Goal: Information Seeking & Learning: Check status

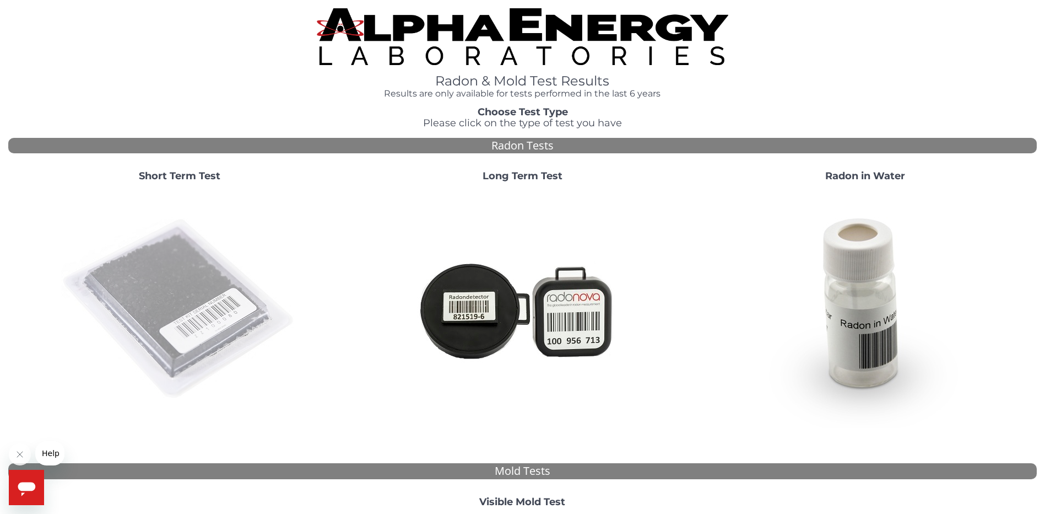
click at [181, 271] on img at bounding box center [179, 309] width 237 height 237
click at [170, 289] on img at bounding box center [179, 309] width 237 height 237
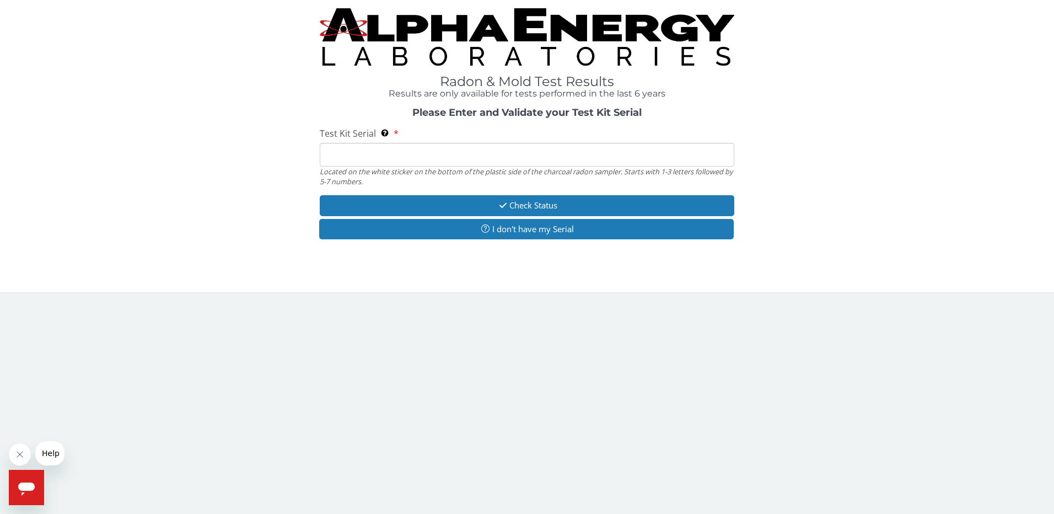
click at [363, 160] on input "Test Kit Serial Located on the white sticker on the bottom of the plastic side …" at bounding box center [527, 155] width 415 height 24
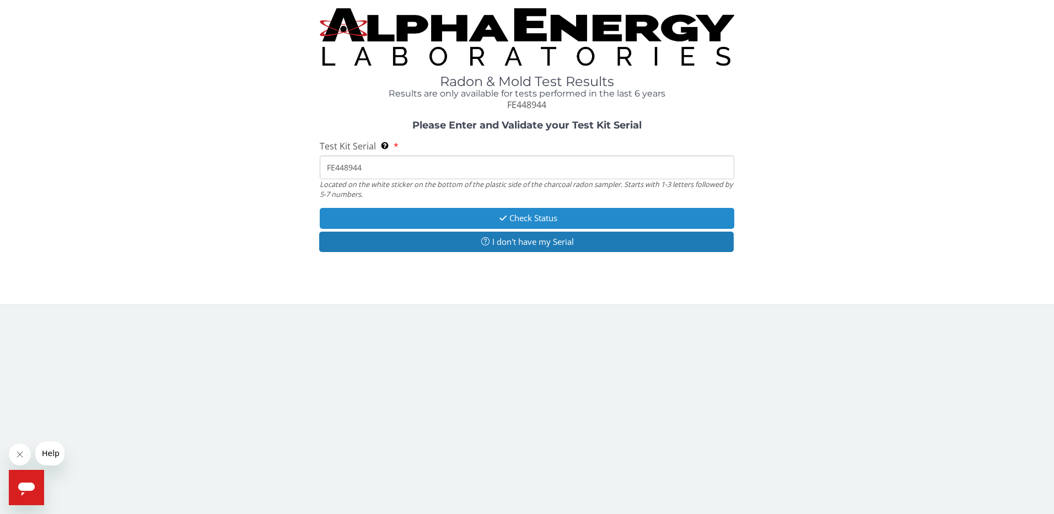
type input "FE448944"
click at [444, 213] on button "Check Status" at bounding box center [527, 218] width 415 height 20
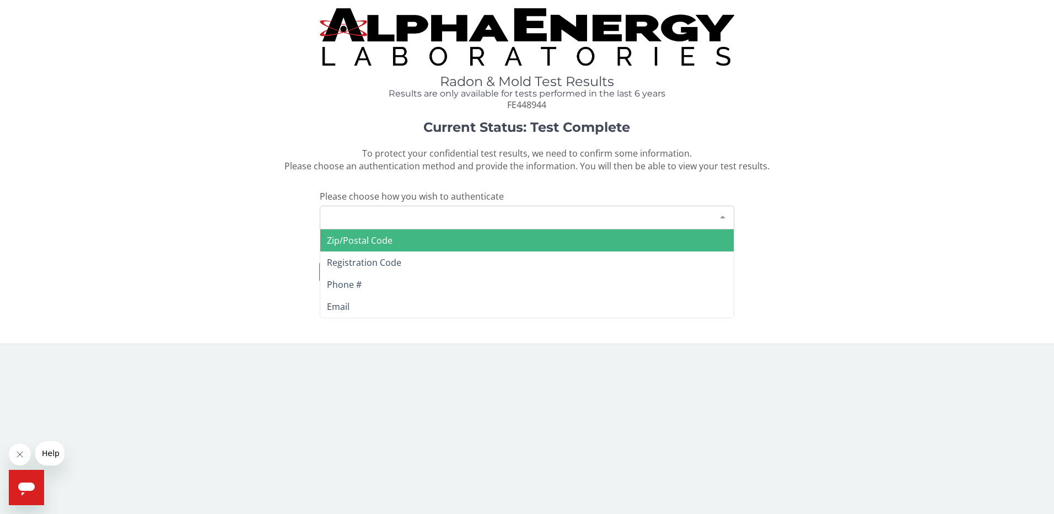
click at [720, 215] on div at bounding box center [723, 216] width 22 height 21
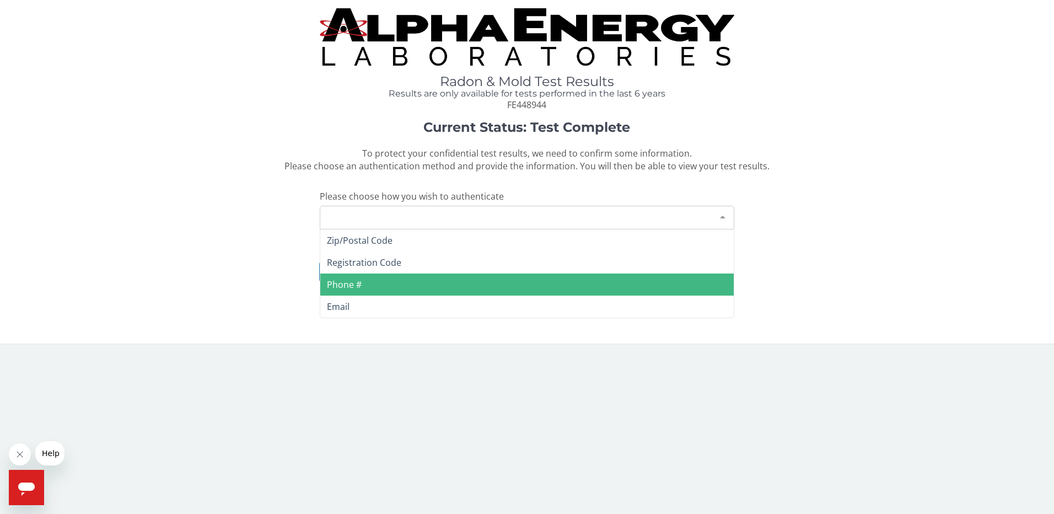
click at [452, 281] on span "Phone #" at bounding box center [527, 284] width 414 height 22
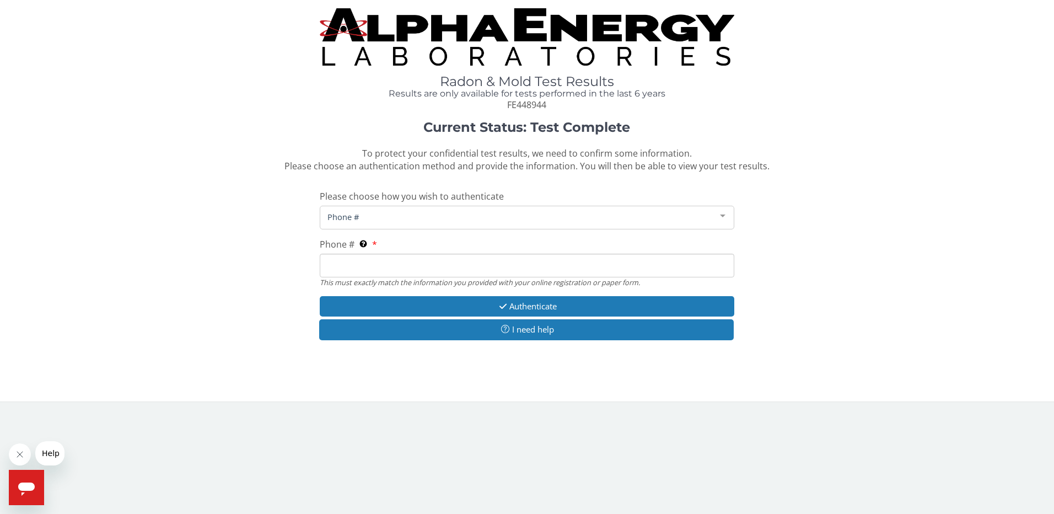
click at [365, 261] on input "Phone # This must exactly match the information you provided with your online r…" at bounding box center [527, 266] width 415 height 24
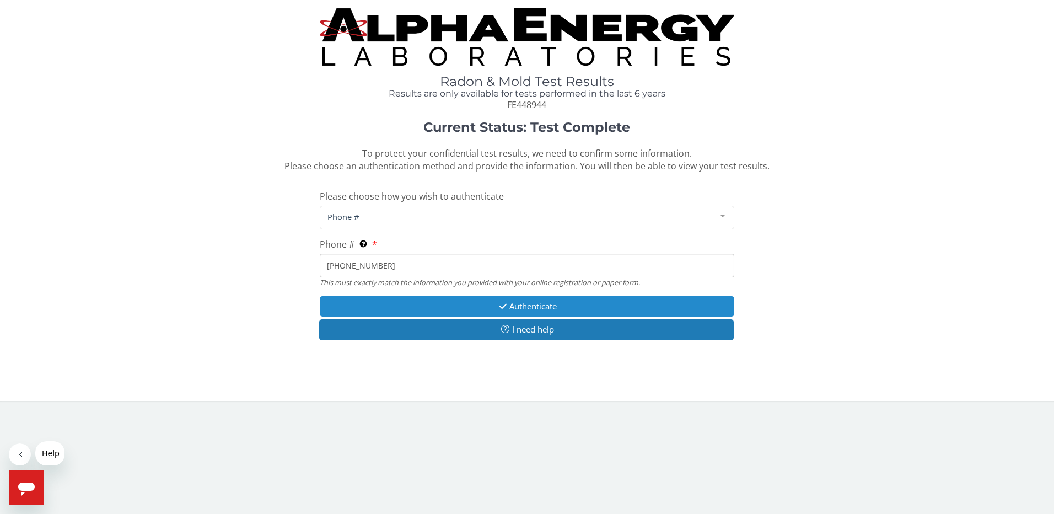
type input "[PHONE_NUMBER]"
click at [443, 302] on button "Authenticate" at bounding box center [527, 306] width 415 height 20
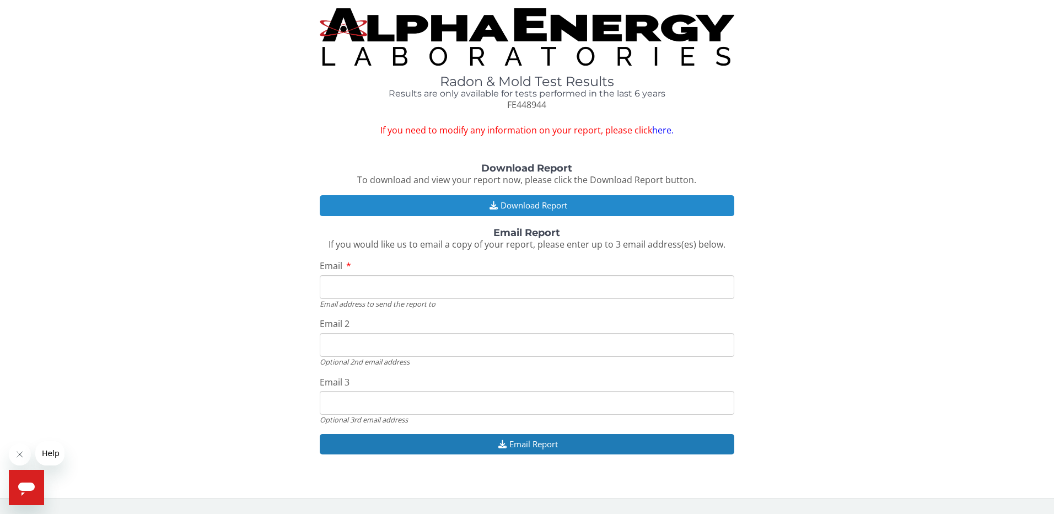
click at [517, 202] on button "Download Report" at bounding box center [527, 205] width 415 height 20
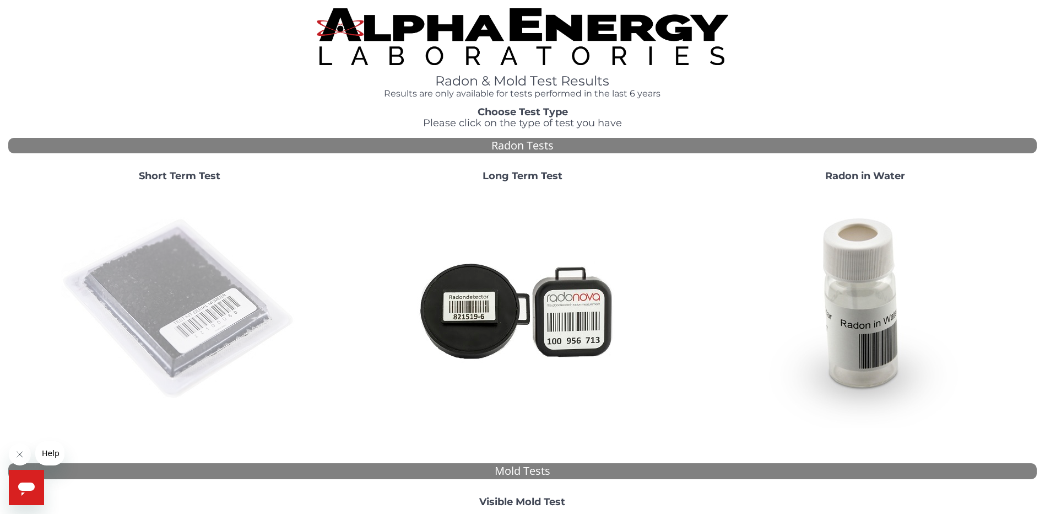
click at [186, 263] on img at bounding box center [179, 309] width 237 height 237
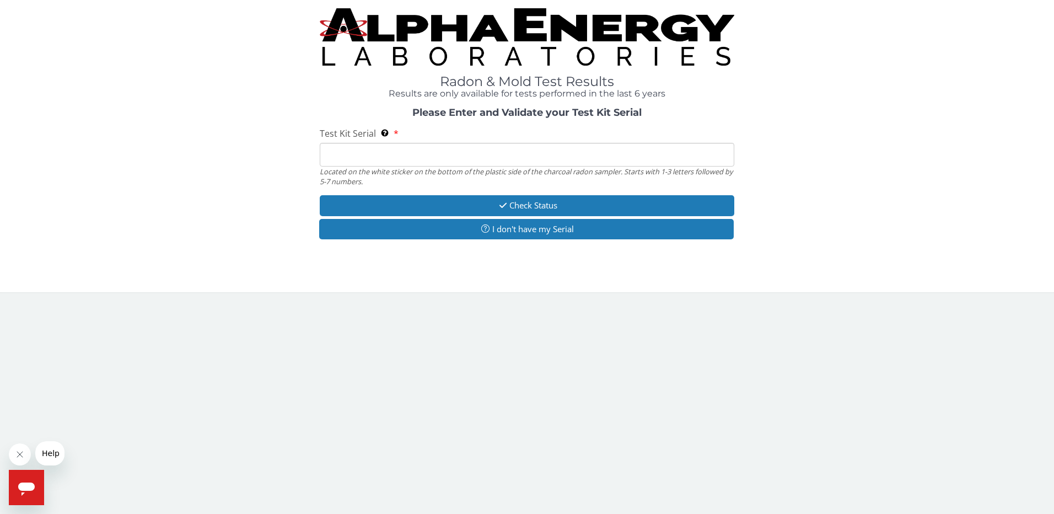
click at [380, 154] on input "Test Kit Serial Located on the white sticker on the bottom of the plastic side …" at bounding box center [527, 155] width 415 height 24
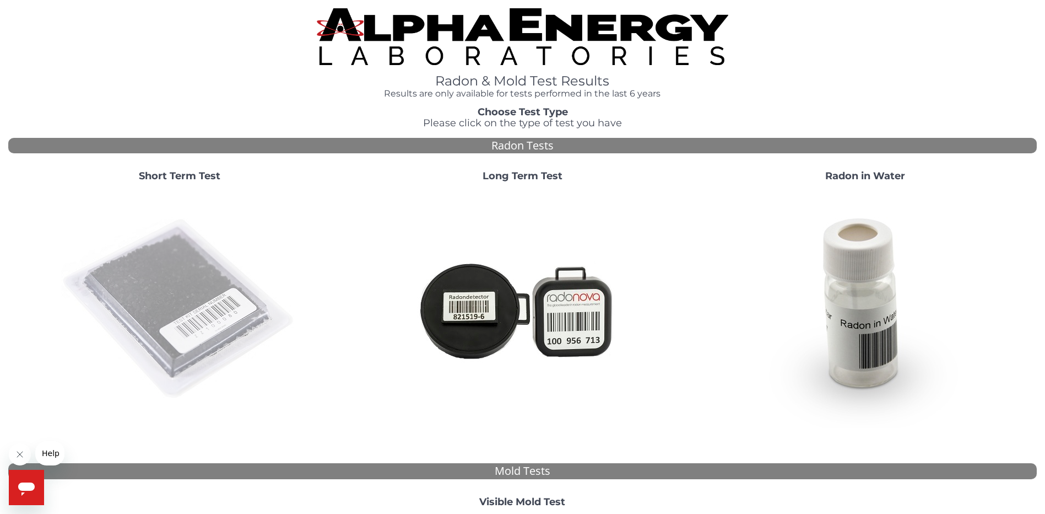
click at [192, 306] on img at bounding box center [179, 309] width 237 height 237
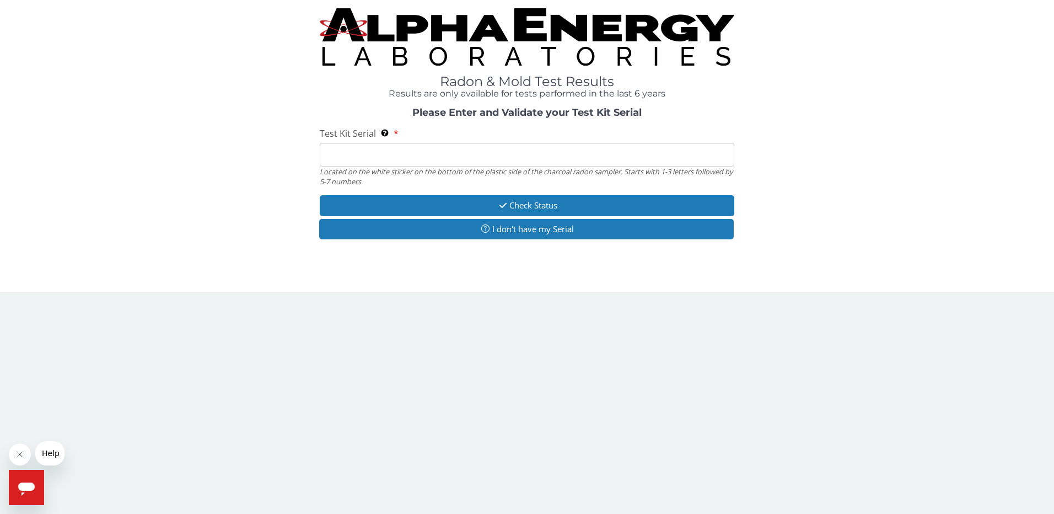
click at [372, 162] on input "Test Kit Serial Located on the white sticker on the bottom of the plastic side …" at bounding box center [527, 155] width 415 height 24
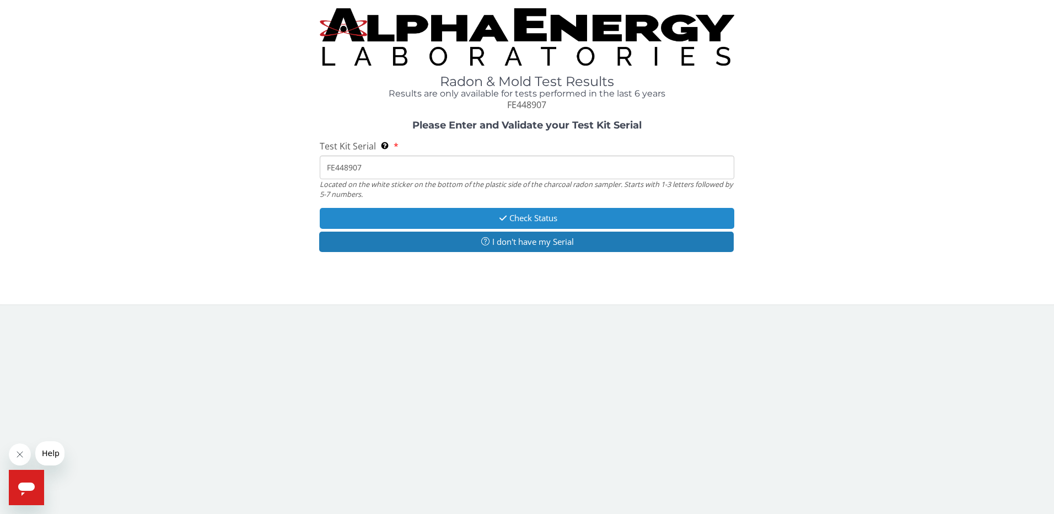
type input "FE448907"
click at [445, 217] on button "Check Status" at bounding box center [527, 218] width 415 height 20
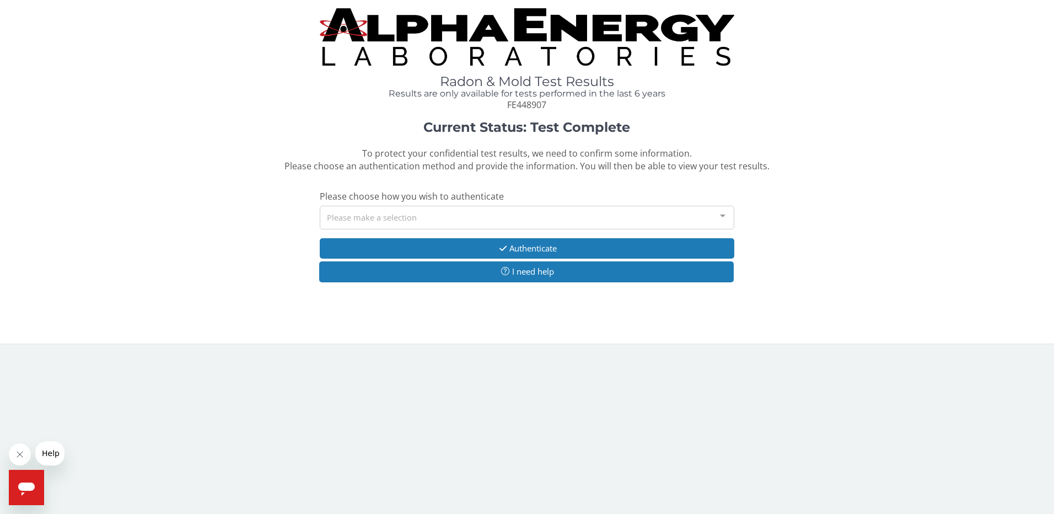
click at [729, 213] on div at bounding box center [723, 216] width 22 height 21
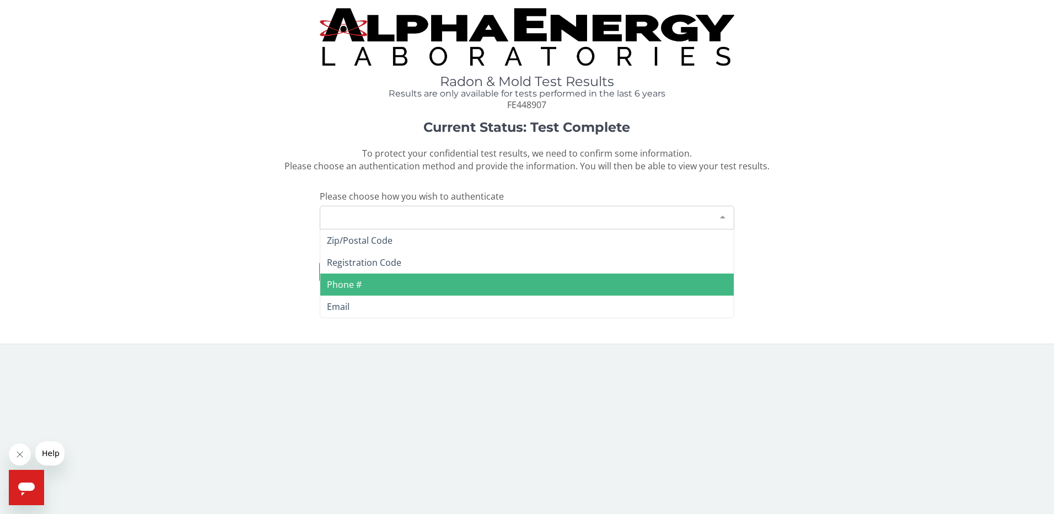
click at [389, 283] on span "Phone #" at bounding box center [527, 284] width 414 height 22
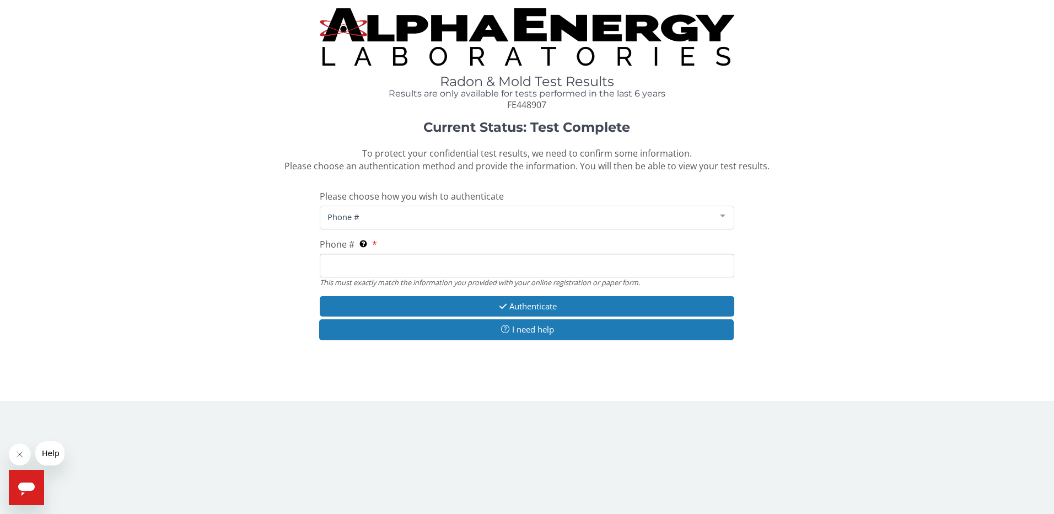
click at [385, 268] on input "Phone # This must exactly match the information you provided with your online r…" at bounding box center [527, 266] width 415 height 24
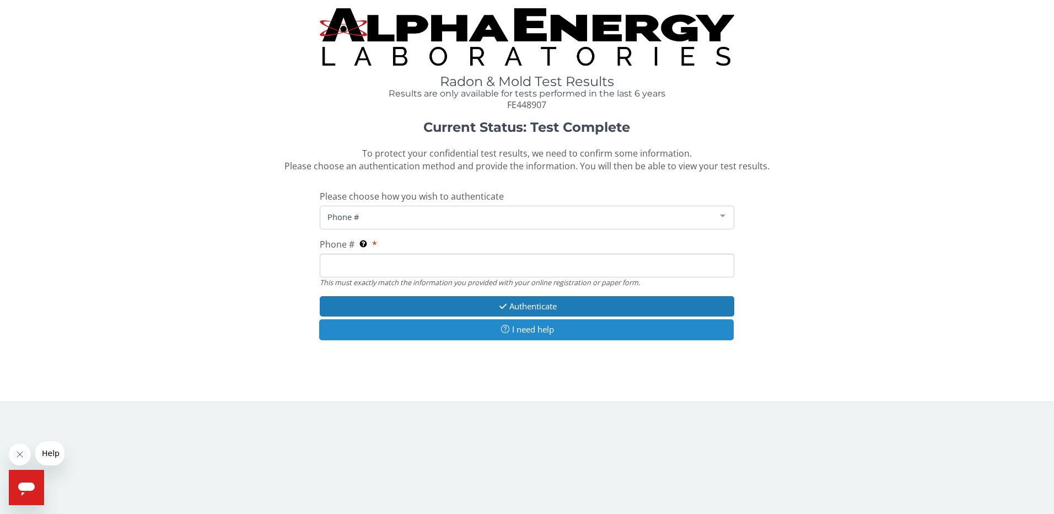
type input "[PHONE_NUMBER]"
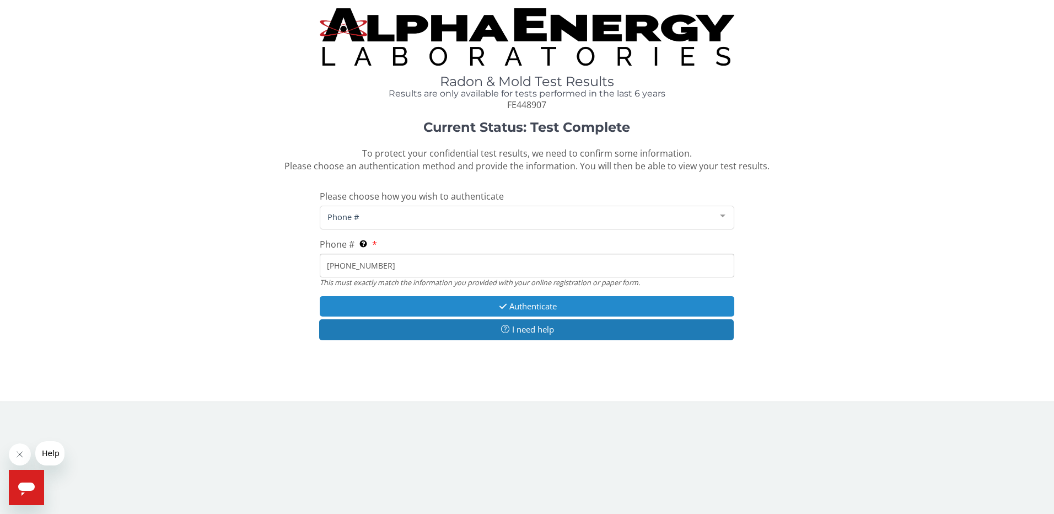
click at [395, 304] on button "Authenticate" at bounding box center [527, 306] width 415 height 20
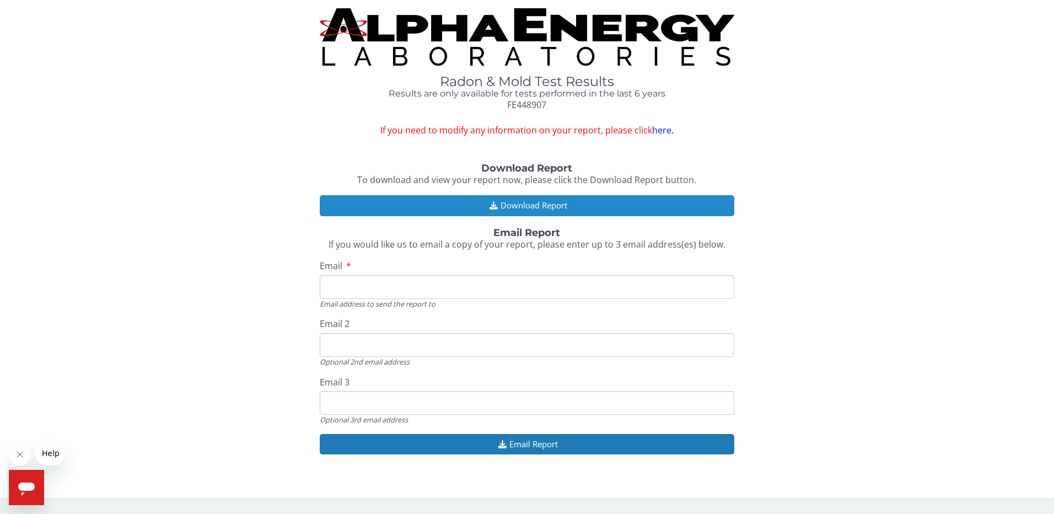
click at [533, 201] on button "Download Report" at bounding box center [527, 205] width 415 height 20
